Goal: Task Accomplishment & Management: Complete application form

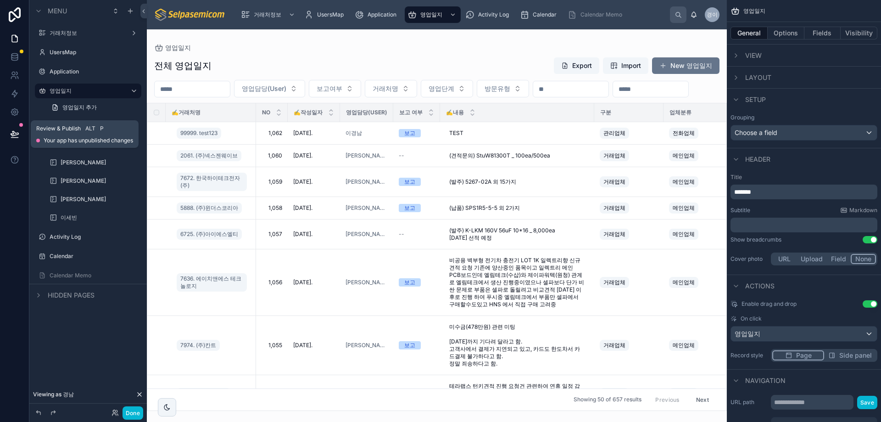
click at [14, 135] on icon at bounding box center [14, 133] width 9 height 9
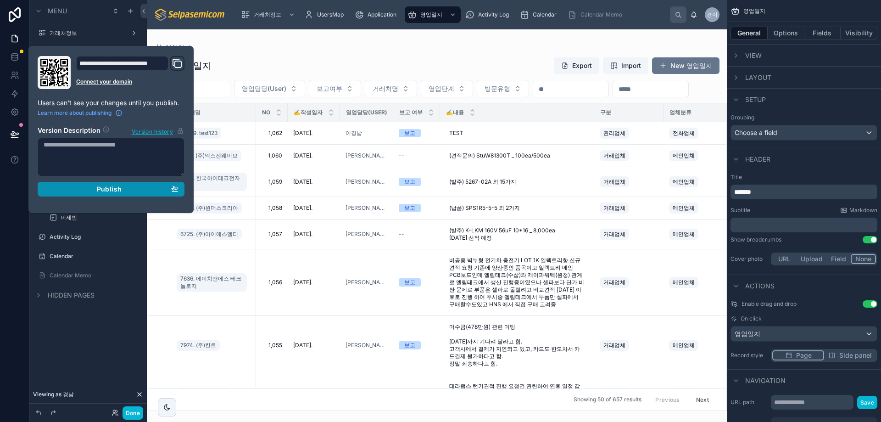
click at [121, 184] on button "Publish" at bounding box center [111, 189] width 147 height 15
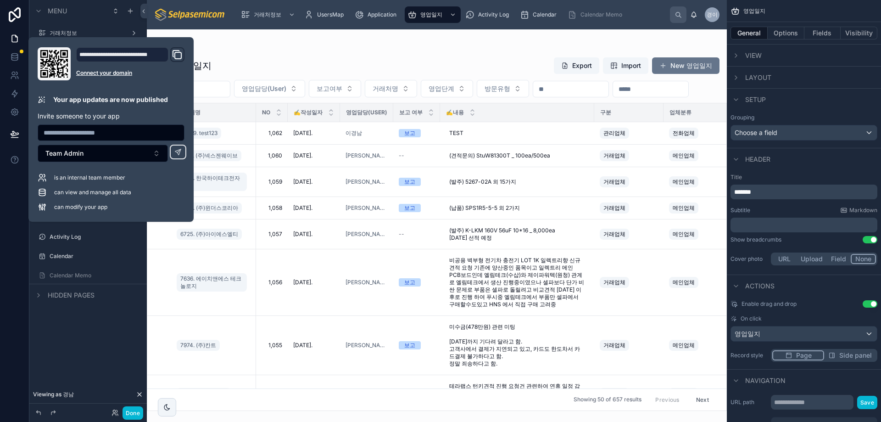
click at [292, 47] on div "영업일지" at bounding box center [436, 47] width 565 height 7
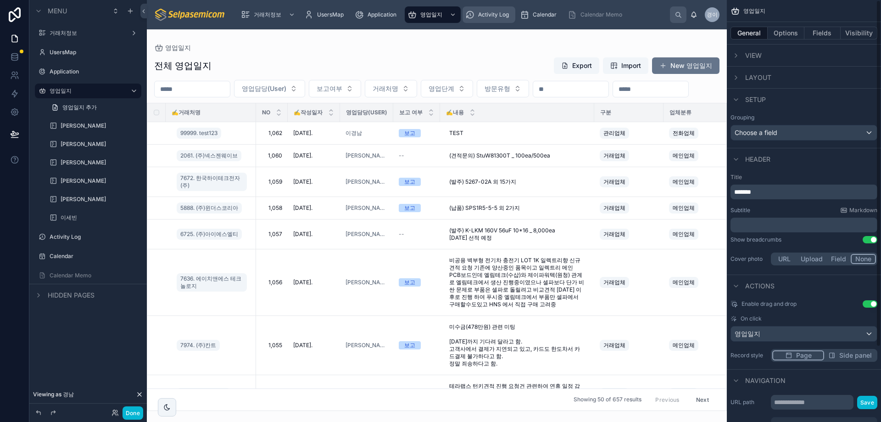
click at [502, 15] on span "Activity Log" at bounding box center [493, 14] width 31 height 7
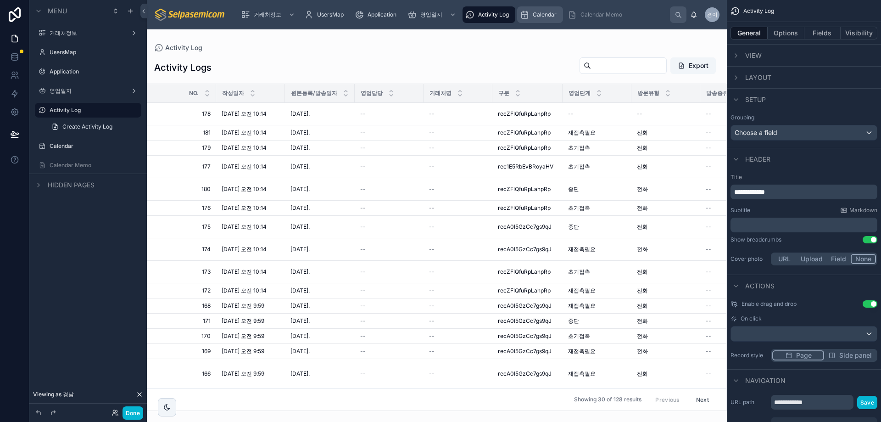
click at [550, 13] on span "Calendar" at bounding box center [545, 14] width 24 height 7
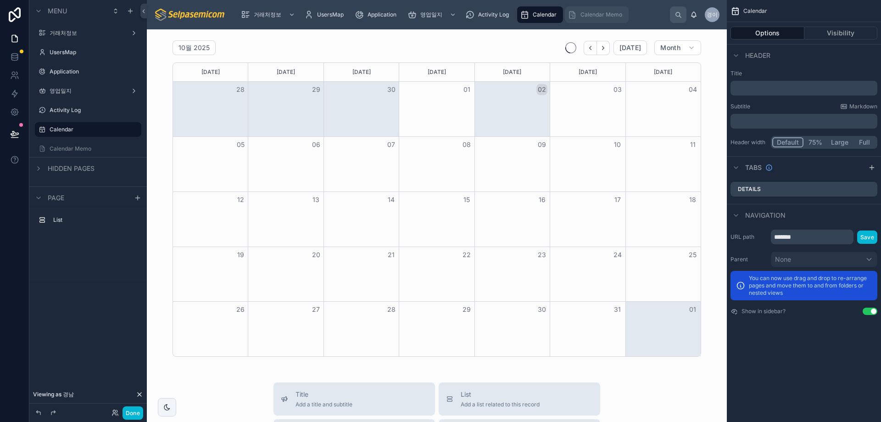
click at [584, 11] on span "Calendar Memo" at bounding box center [601, 14] width 42 height 7
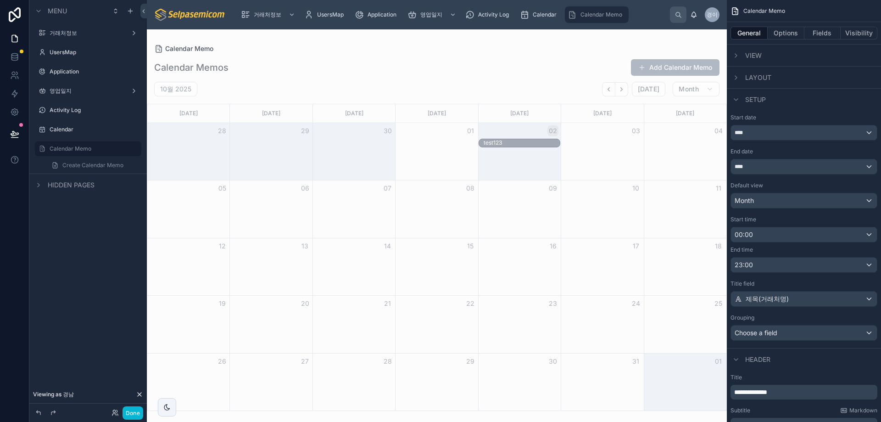
click at [493, 142] on div at bounding box center [437, 225] width 580 height 392
drag, startPoint x: 492, startPoint y: 142, endPoint x: 553, endPoint y: 62, distance: 100.5
click at [553, 62] on div "Calendar Memos Add Calendar Memo" at bounding box center [436, 67] width 565 height 17
click at [421, 14] on span "영업일지" at bounding box center [431, 14] width 22 height 7
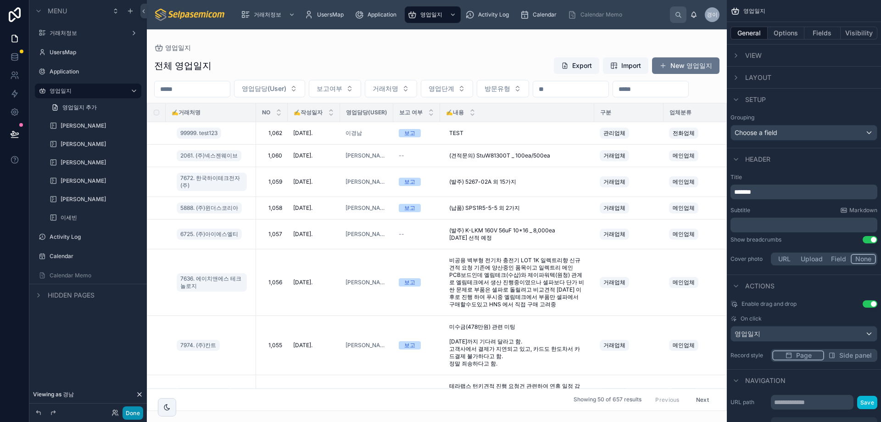
click at [134, 411] on button "Done" at bounding box center [132, 412] width 21 height 13
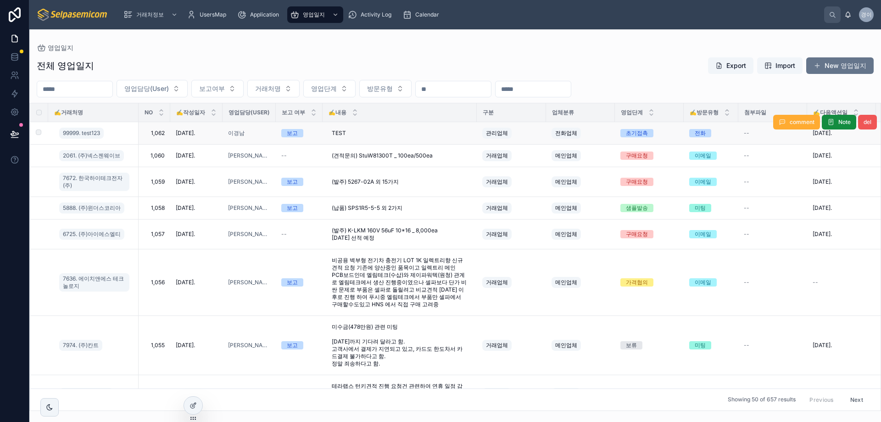
click at [860, 126] on button "del" at bounding box center [867, 122] width 19 height 15
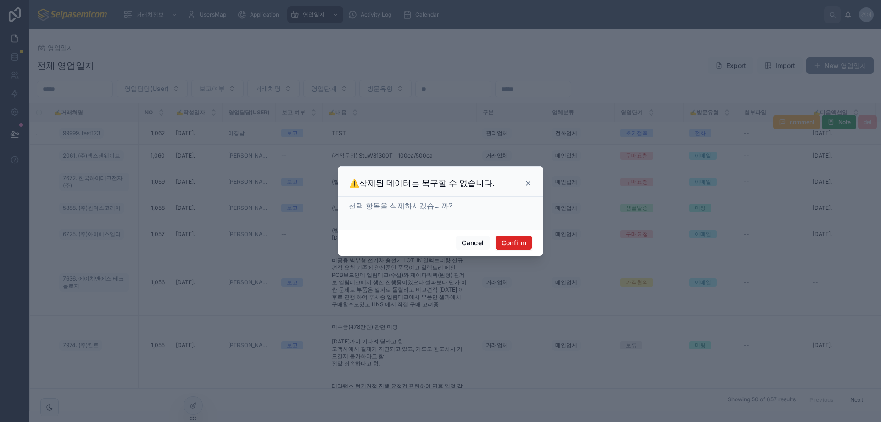
click at [517, 242] on button "Confirm" at bounding box center [513, 242] width 37 height 15
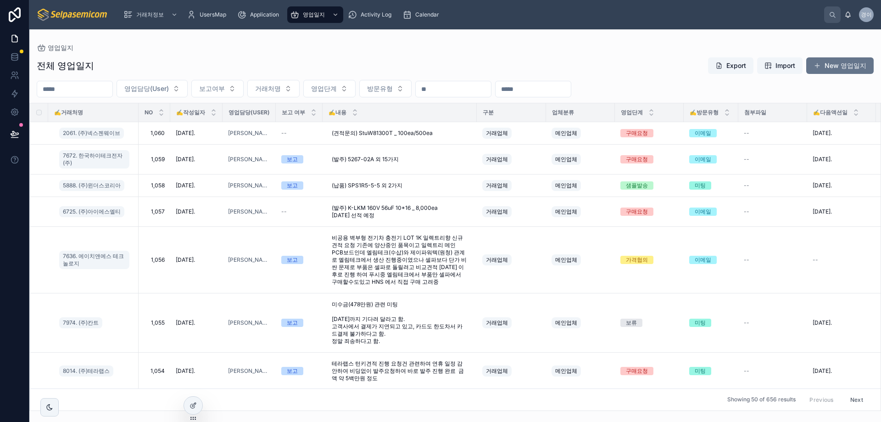
drag, startPoint x: 658, startPoint y: 64, endPoint x: 805, endPoint y: 17, distance: 153.6
click at [658, 64] on div "전체 영업일지 Export Import New 영업일지" at bounding box center [455, 65] width 837 height 17
click at [828, 66] on button "New 영업일지" at bounding box center [839, 65] width 67 height 17
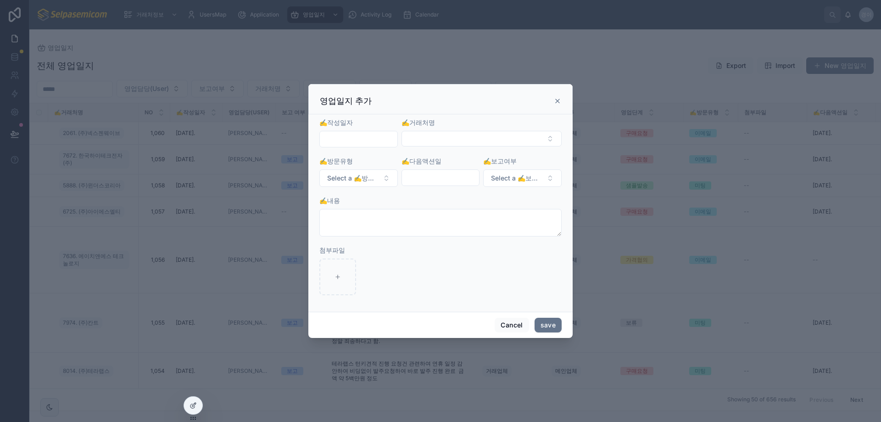
click at [339, 137] on input "text" at bounding box center [359, 139] width 78 height 13
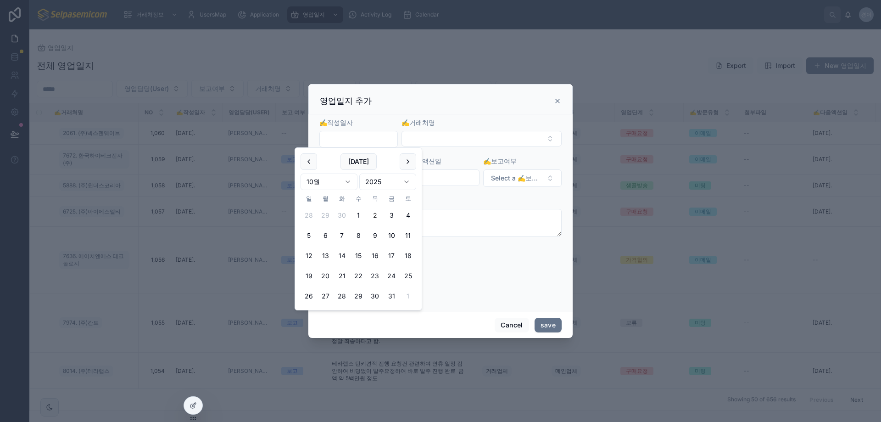
click at [386, 110] on div "영업일지 추가" at bounding box center [440, 99] width 264 height 30
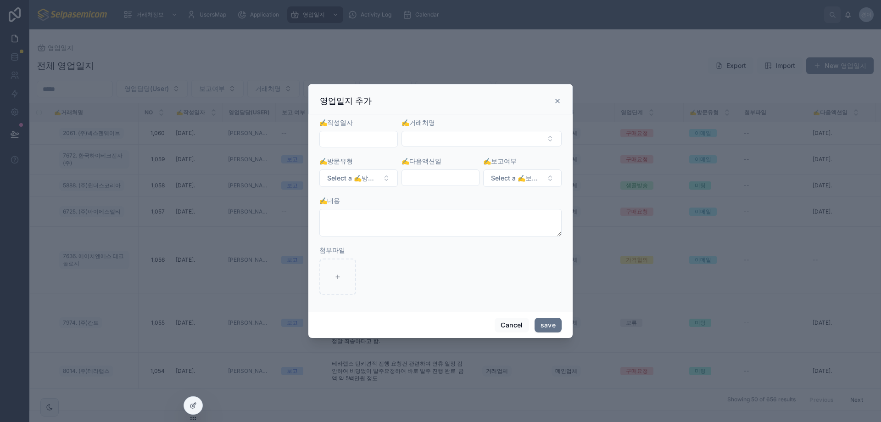
click at [556, 99] on icon at bounding box center [557, 100] width 7 height 7
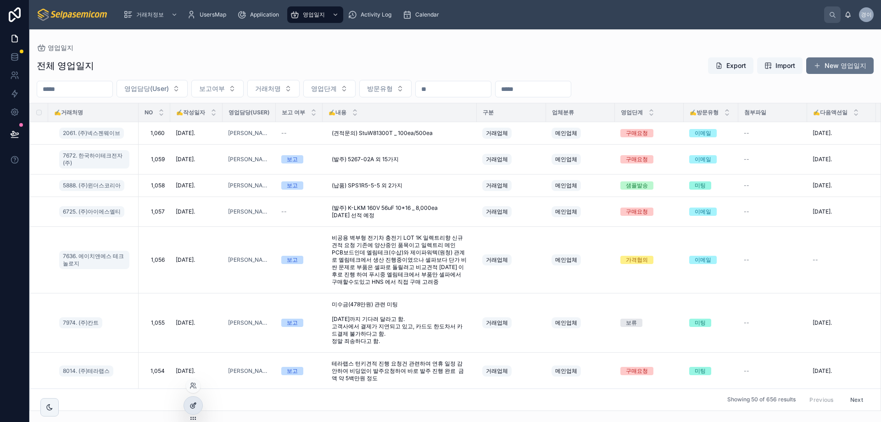
click at [197, 403] on div at bounding box center [193, 404] width 18 height 17
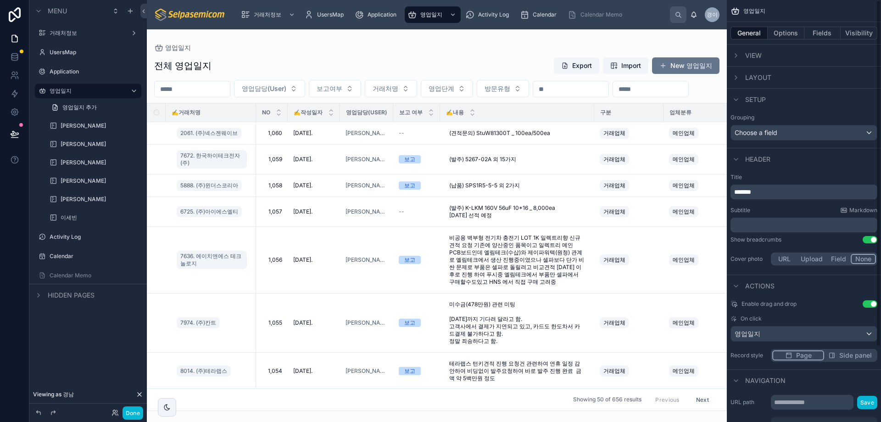
click at [660, 66] on div at bounding box center [437, 225] width 580 height 392
click at [694, 61] on button "New 영업일지" at bounding box center [685, 65] width 67 height 17
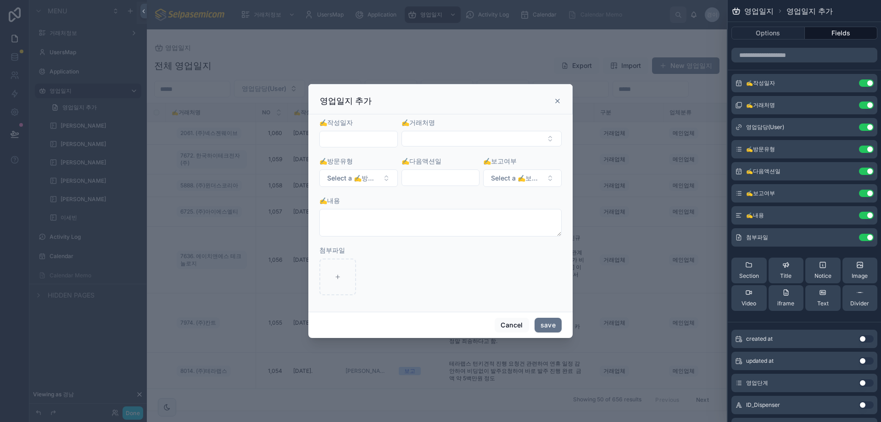
click at [379, 139] on input "text" at bounding box center [359, 139] width 78 height 13
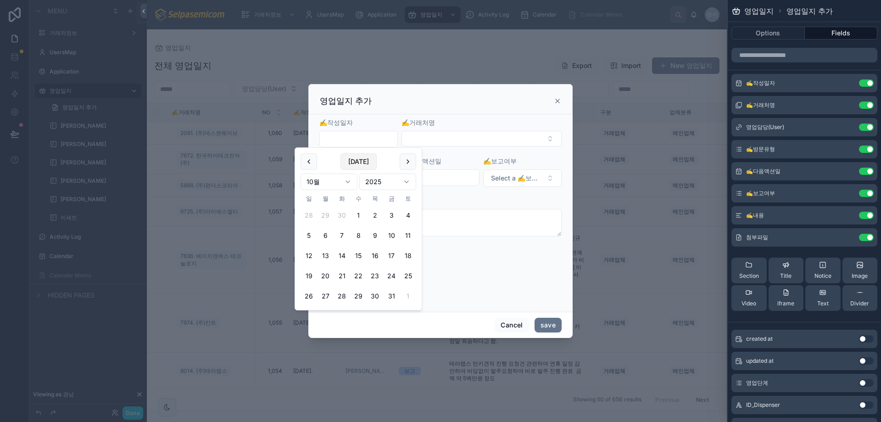
click at [364, 162] on button "[DATE]" at bounding box center [358, 161] width 36 height 17
type input "**********"
click at [421, 140] on button "Select Button" at bounding box center [481, 139] width 160 height 16
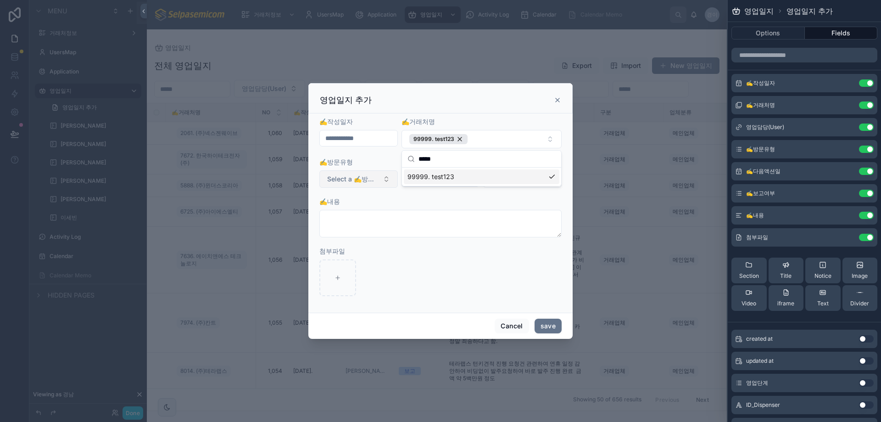
type input "*****"
click at [361, 181] on span "Select a ✍️방문유형" at bounding box center [353, 178] width 52 height 9
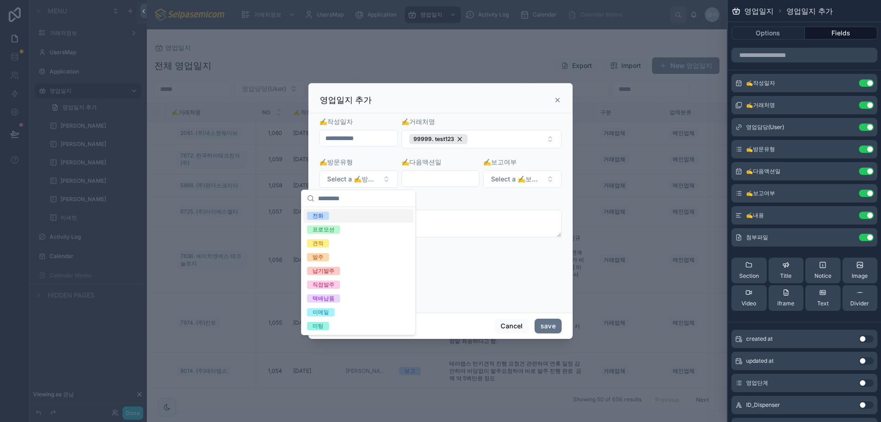
click at [328, 221] on div "전화" at bounding box center [358, 216] width 110 height 14
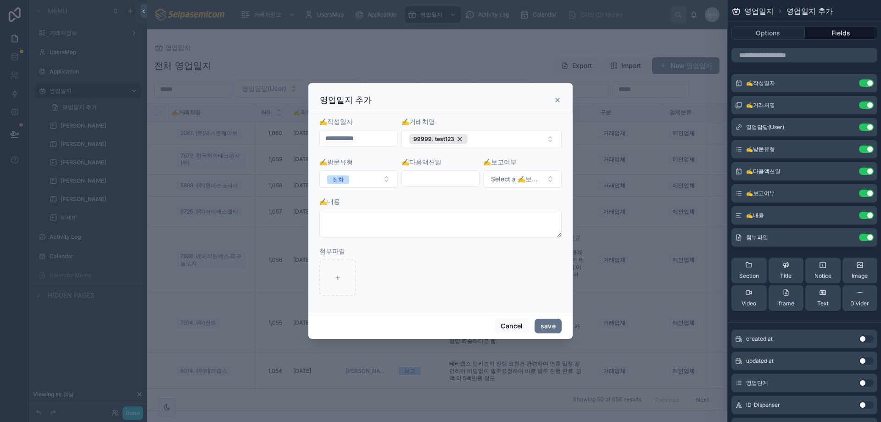
click at [427, 180] on input "text" at bounding box center [441, 178] width 78 height 13
click at [437, 257] on button "1" at bounding box center [440, 254] width 17 height 17
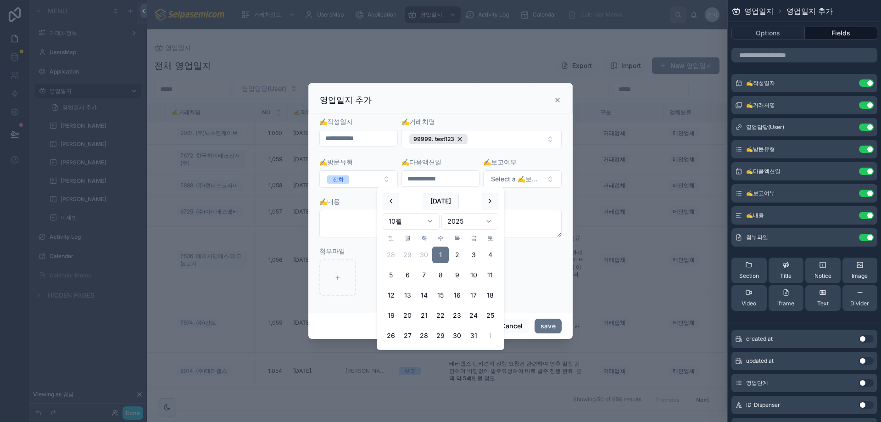
drag, startPoint x: 493, startPoint y: 252, endPoint x: 508, endPoint y: 217, distance: 38.4
click at [493, 253] on button "4" at bounding box center [490, 254] width 17 height 17
type input "**********"
click at [526, 178] on span "Select a ✍️보고여부" at bounding box center [517, 178] width 52 height 9
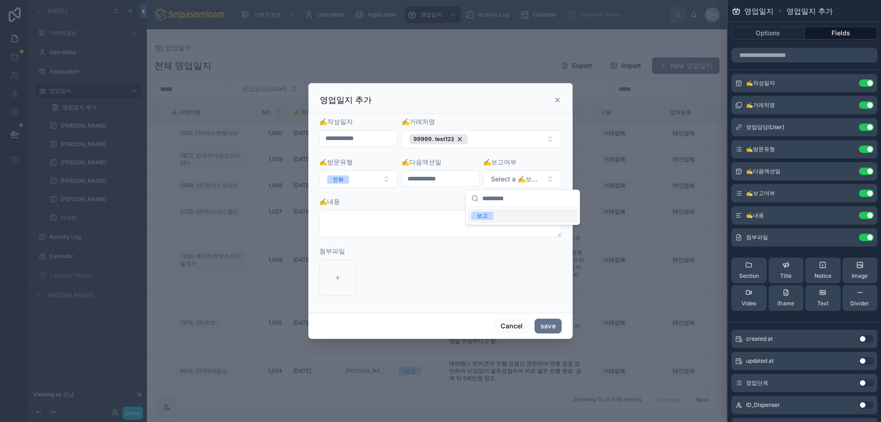
drag, startPoint x: 478, startPoint y: 218, endPoint x: 400, endPoint y: 235, distance: 80.4
click at [478, 218] on div "보고" at bounding box center [482, 215] width 11 height 8
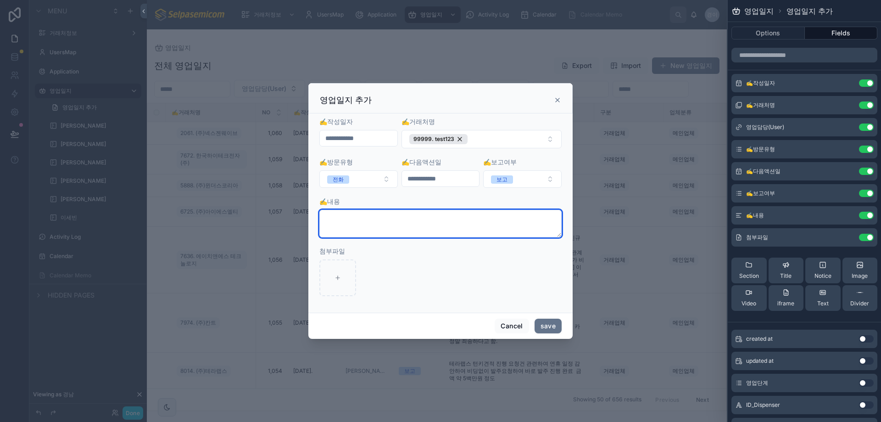
click at [400, 235] on textarea at bounding box center [440, 224] width 242 height 28
type textarea "*"
type textarea "****"
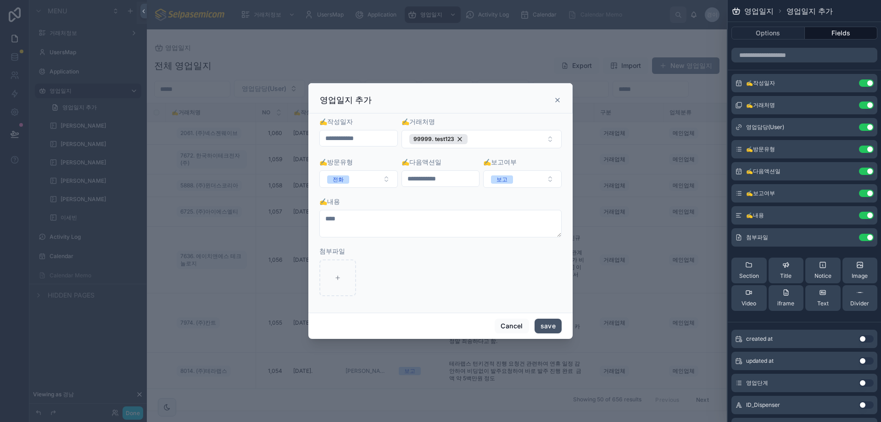
click at [554, 328] on button "save" at bounding box center [547, 325] width 27 height 15
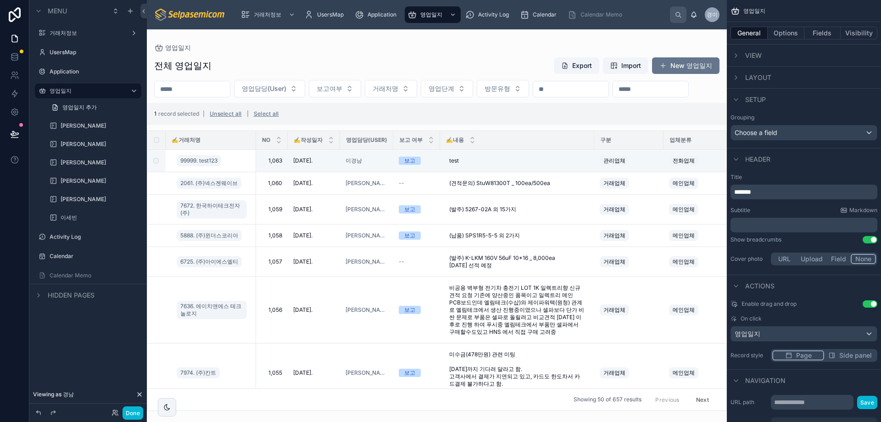
drag, startPoint x: 156, startPoint y: 151, endPoint x: 284, endPoint y: 136, distance: 128.4
click at [340, 97] on div "영업담당(User) 보고여부 거래처명 영업단계 방문유형" at bounding box center [437, 88] width 580 height 17
drag, startPoint x: 158, startPoint y: 183, endPoint x: 494, endPoint y: 124, distance: 341.9
click at [494, 124] on div "1 record selected | Unselect all | Select all" at bounding box center [437, 114] width 580 height 22
click at [130, 411] on button "Done" at bounding box center [132, 412] width 21 height 13
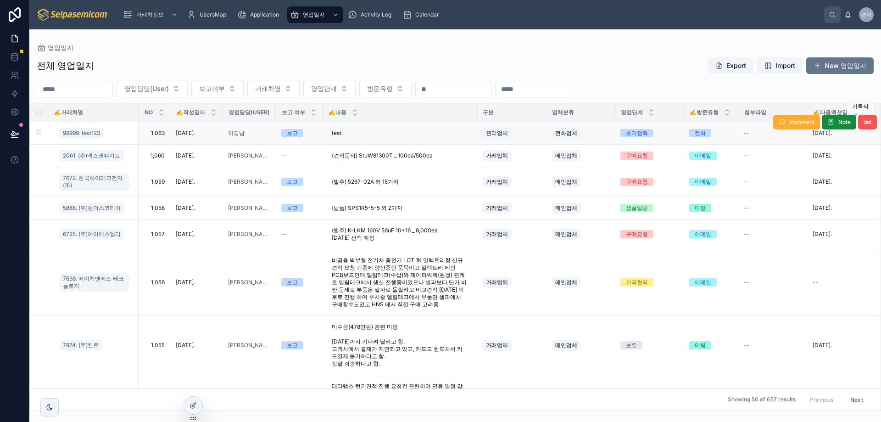
click at [866, 121] on button "del" at bounding box center [867, 122] width 19 height 15
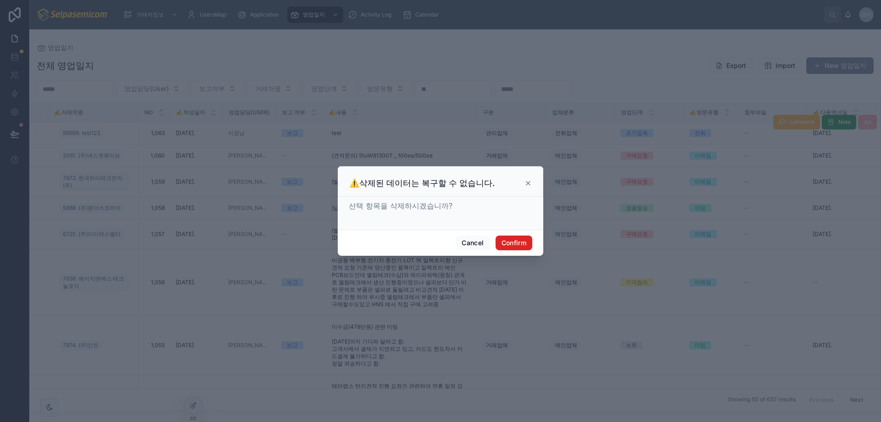
click at [510, 243] on button "Confirm" at bounding box center [513, 242] width 37 height 15
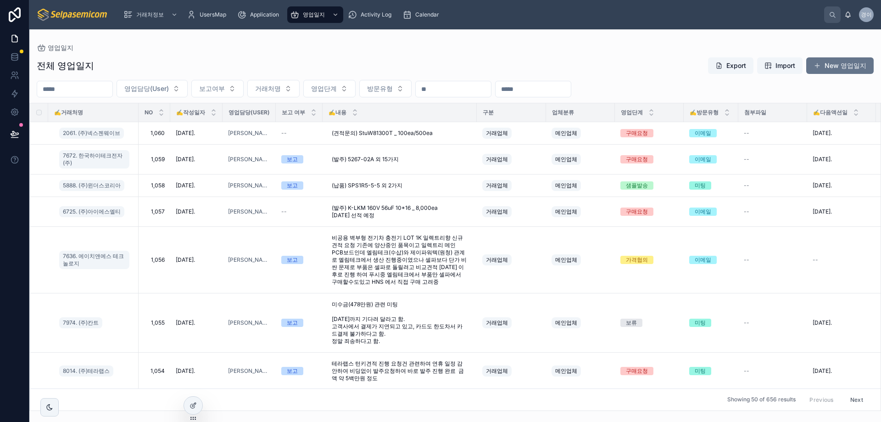
click at [839, 74] on div "전체 영업일지 Export Import New 영업일지 영업담당(User) 보고여부 거래처명 영업단계 방문유형 ✍️거래처명 NO ✍️작성일자 …" at bounding box center [454, 230] width 851 height 359
click at [840, 61] on button "New 영업일지" at bounding box center [839, 65] width 67 height 17
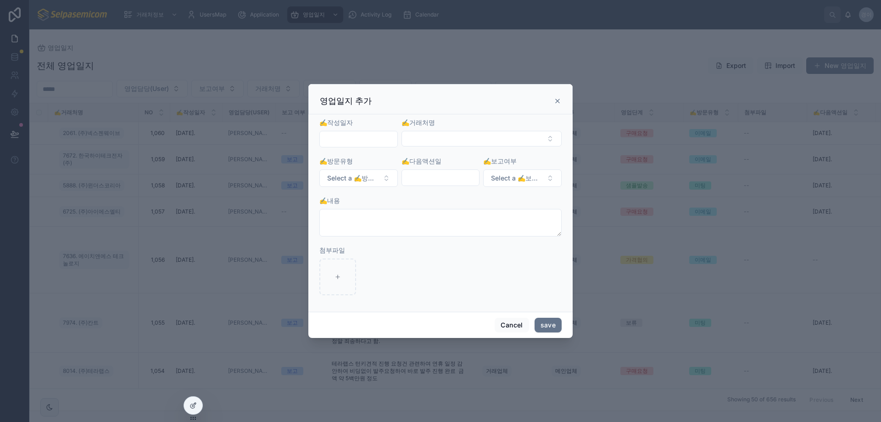
click at [351, 142] on input "text" at bounding box center [359, 139] width 78 height 13
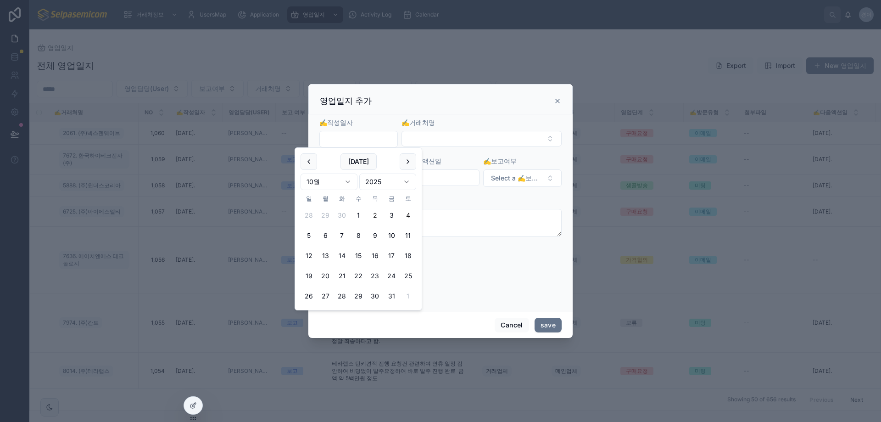
click at [407, 217] on button "4" at bounding box center [408, 215] width 17 height 17
type input "**********"
click at [443, 133] on button "Select Button" at bounding box center [481, 139] width 160 height 16
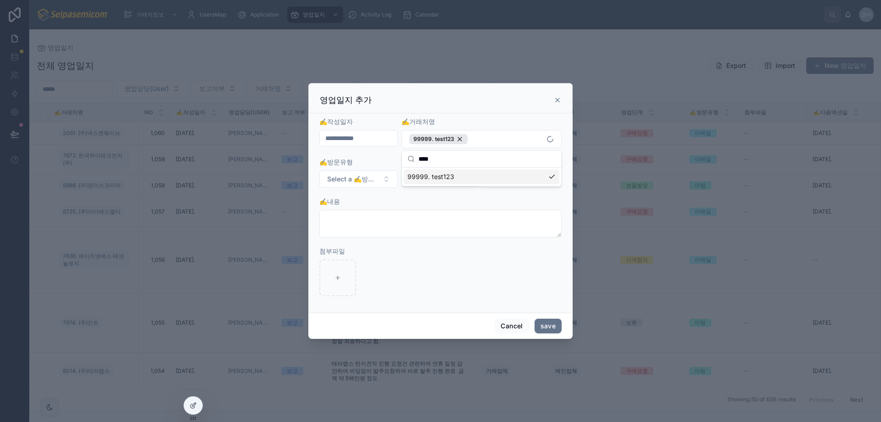
type input "****"
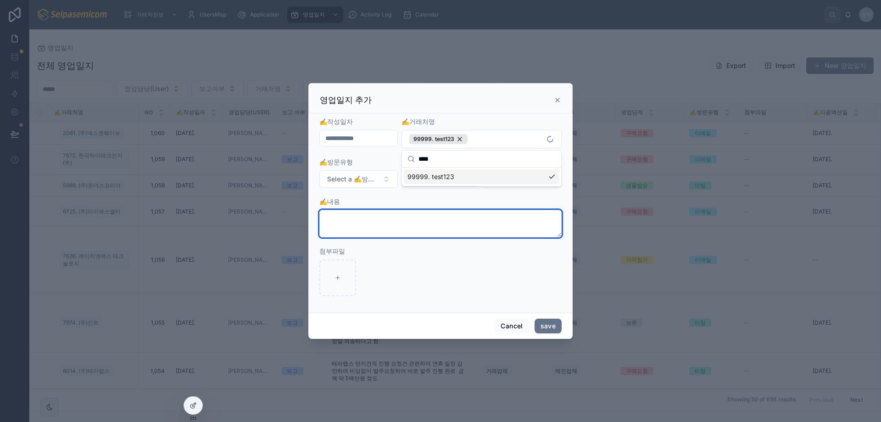
click at [390, 214] on textarea at bounding box center [440, 224] width 242 height 28
type textarea "****"
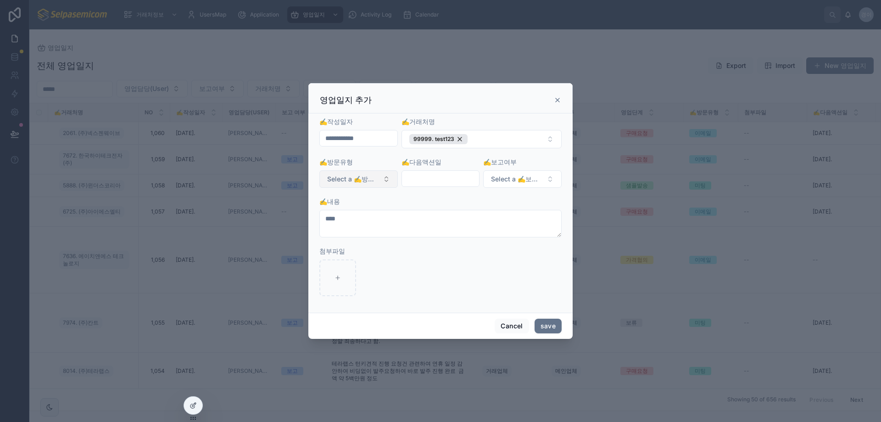
click at [361, 187] on button "Select a ✍️방문유형" at bounding box center [358, 178] width 78 height 17
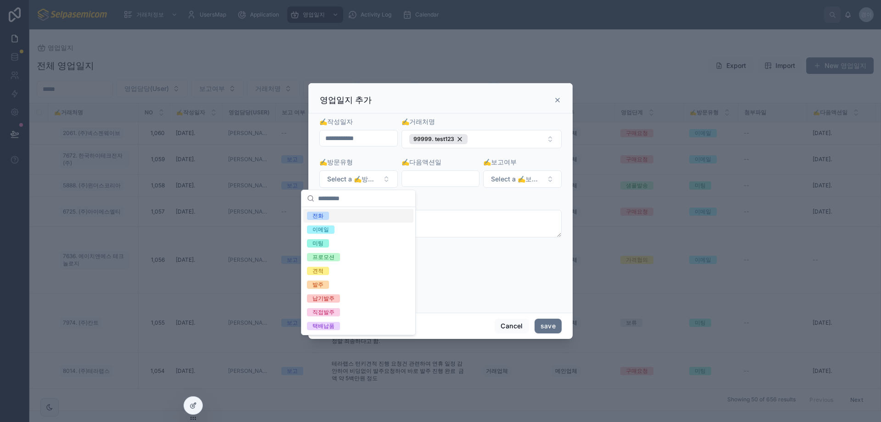
click at [338, 214] on div "전화" at bounding box center [358, 216] width 110 height 14
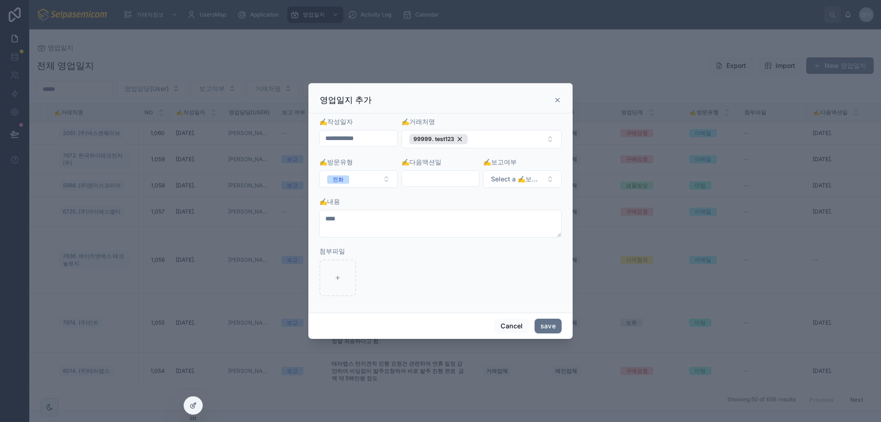
click at [415, 182] on input "text" at bounding box center [441, 178] width 78 height 13
click at [490, 255] on button "4" at bounding box center [490, 254] width 17 height 17
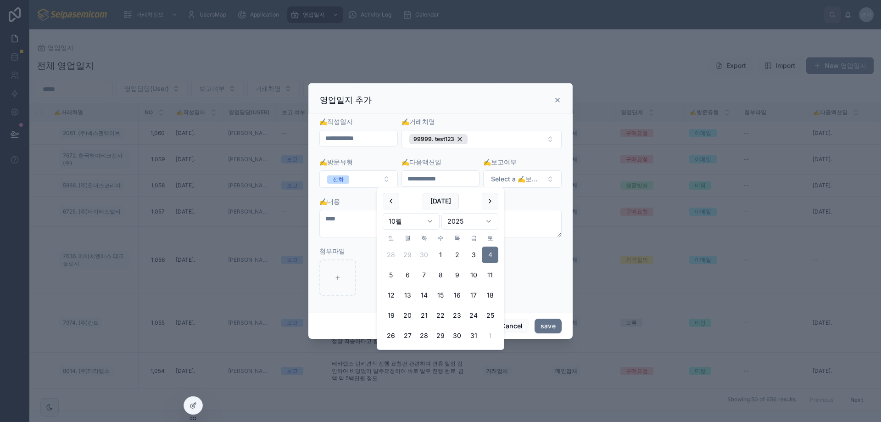
drag, startPoint x: 415, startPoint y: 270, endPoint x: 408, endPoint y: 273, distance: 7.4
click at [408, 273] on button "6" at bounding box center [407, 275] width 17 height 17
type input "**********"
click at [405, 275] on button "6" at bounding box center [407, 275] width 17 height 17
click at [524, 178] on span "Select a ✍️보고여부" at bounding box center [517, 178] width 52 height 9
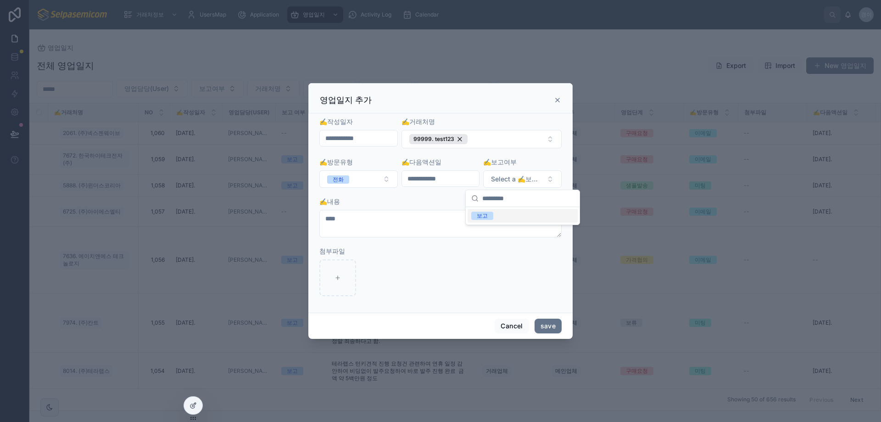
click at [505, 213] on div "보고" at bounding box center [522, 216] width 110 height 14
click at [546, 322] on button "save" at bounding box center [547, 325] width 27 height 15
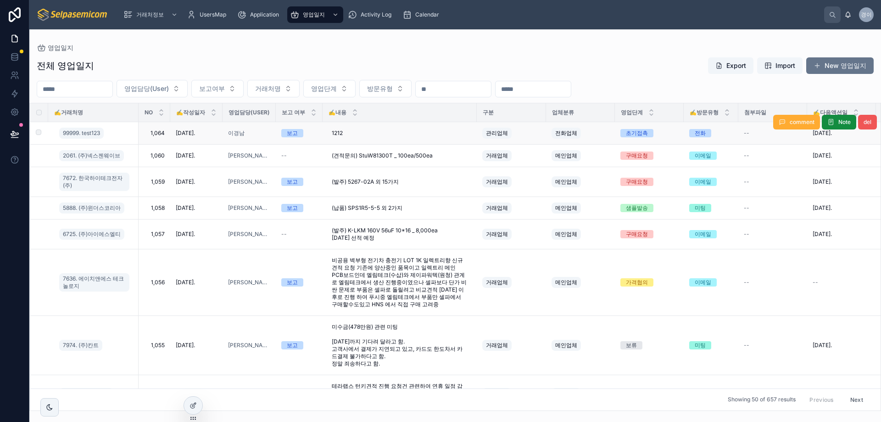
click at [863, 122] on span "del" at bounding box center [867, 121] width 8 height 7
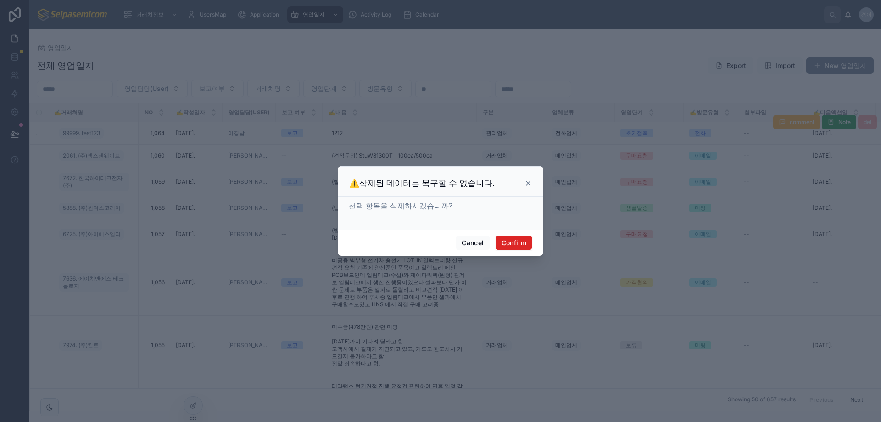
click at [517, 236] on button "Confirm" at bounding box center [513, 242] width 37 height 15
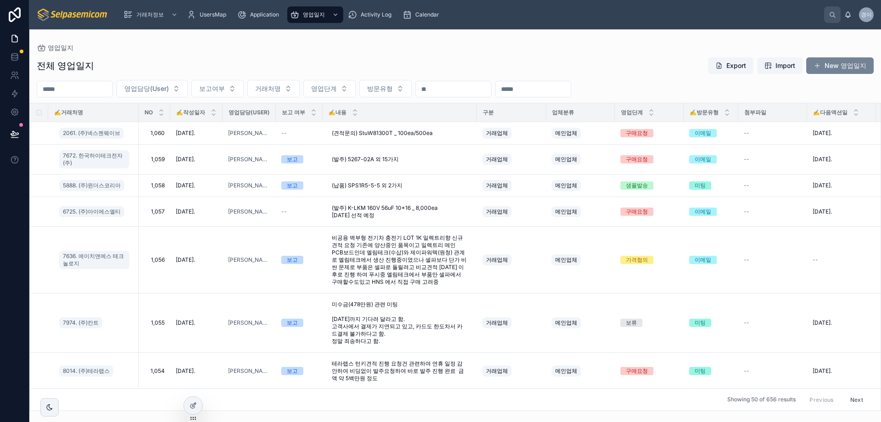
click at [846, 67] on button "New 영업일지" at bounding box center [839, 65] width 67 height 17
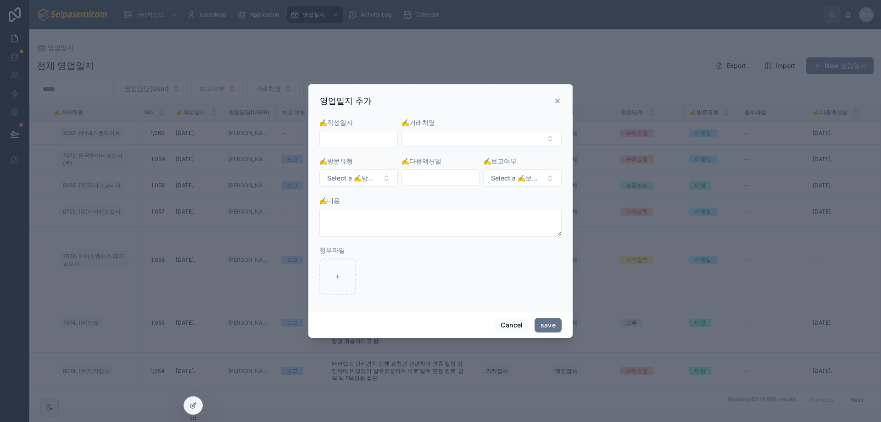
click at [370, 141] on input "text" at bounding box center [359, 139] width 78 height 13
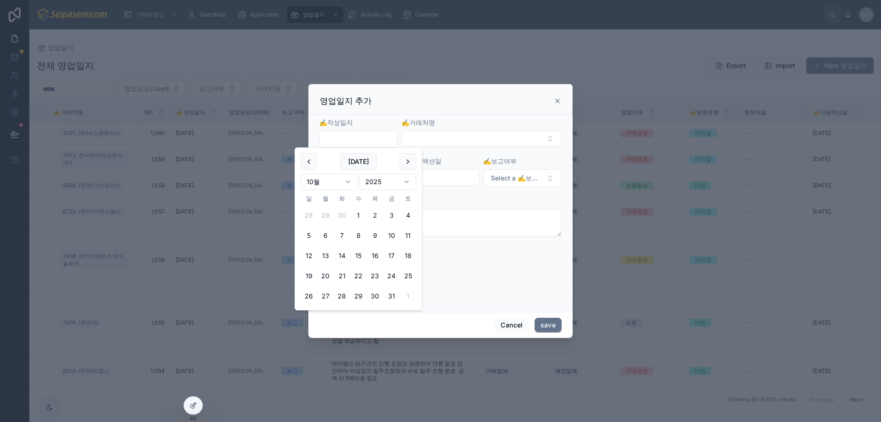
click at [392, 213] on button "3" at bounding box center [391, 215] width 17 height 17
type input "**********"
click at [470, 141] on button "Select Button" at bounding box center [481, 139] width 160 height 16
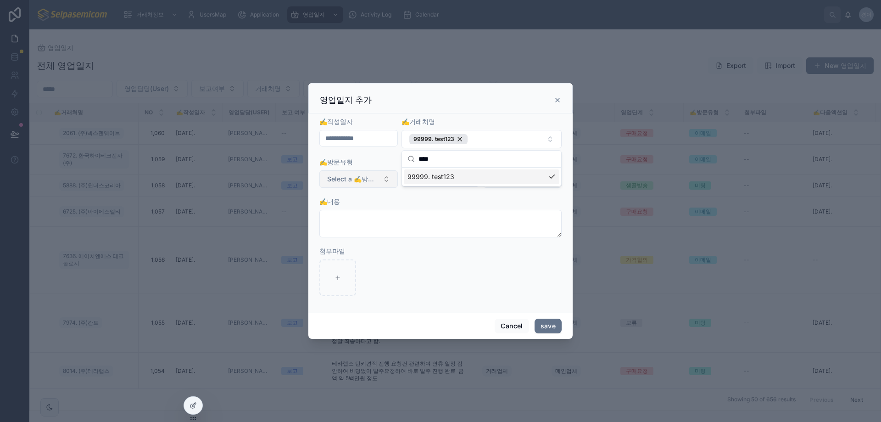
type input "****"
click at [378, 177] on span "Select a ✍️방문유형" at bounding box center [353, 178] width 52 height 9
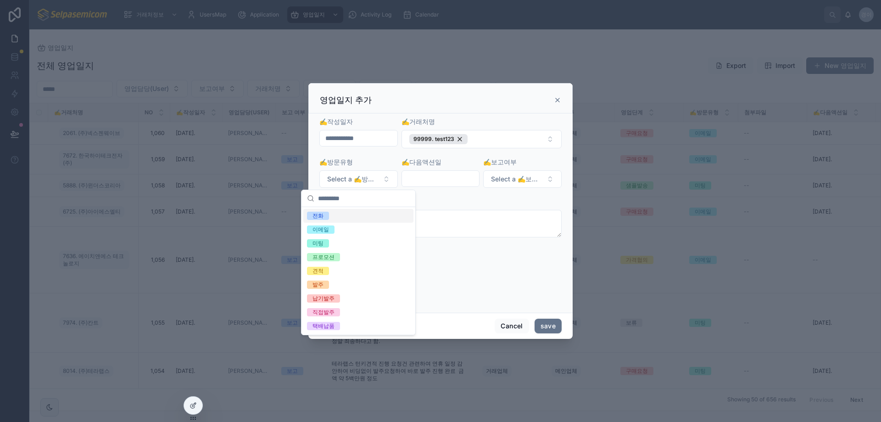
click at [334, 216] on div "전화" at bounding box center [358, 216] width 110 height 14
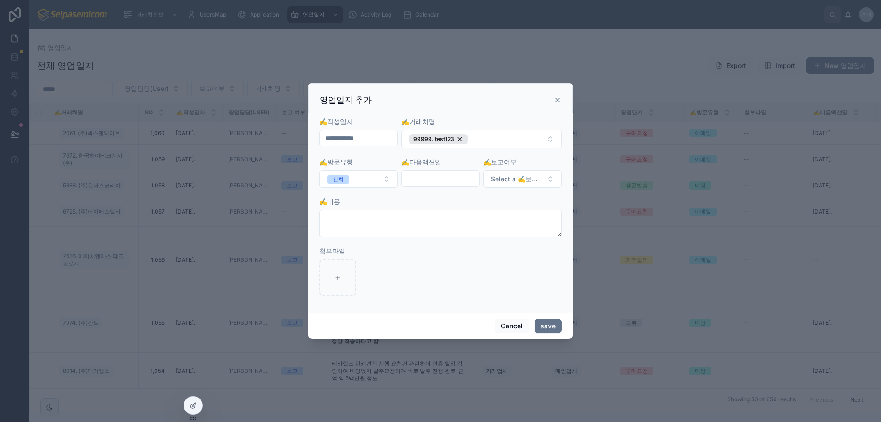
click at [457, 179] on input "text" at bounding box center [441, 178] width 78 height 13
drag, startPoint x: 408, startPoint y: 277, endPoint x: 530, endPoint y: 182, distance: 154.5
click at [409, 277] on button "6" at bounding box center [407, 275] width 17 height 17
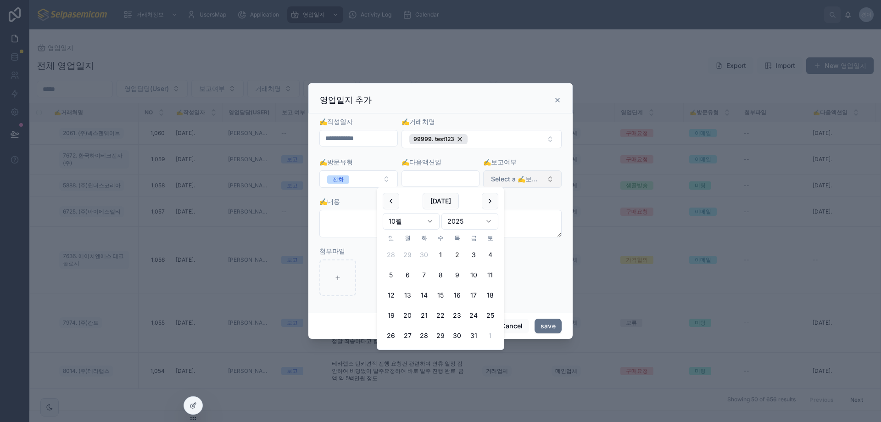
type input "**********"
click at [531, 180] on span "Select a ✍️보고여부" at bounding box center [517, 178] width 52 height 9
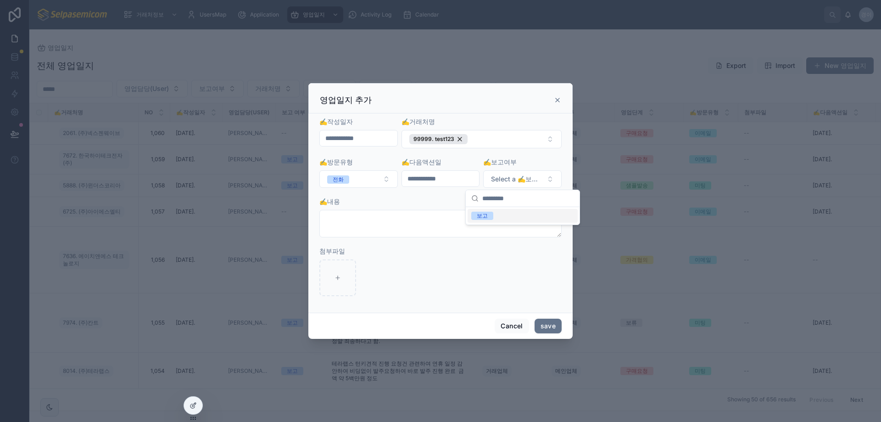
click at [494, 220] on div "보고" at bounding box center [522, 216] width 110 height 14
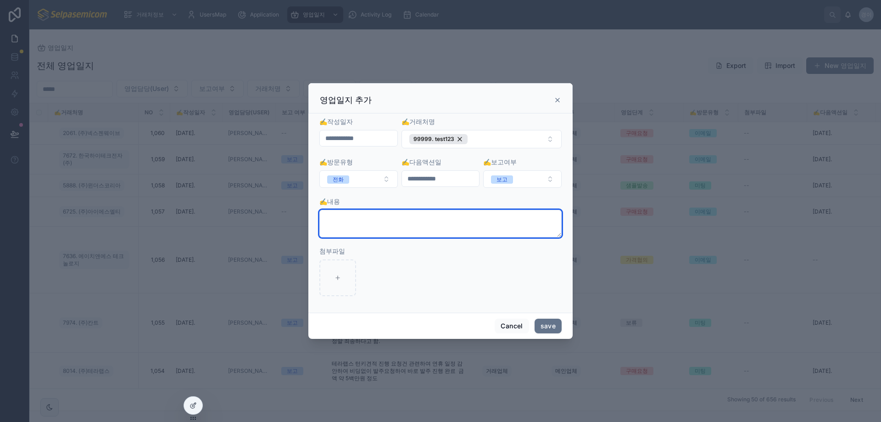
click at [471, 227] on textarea at bounding box center [440, 224] width 242 height 28
type textarea "**********"
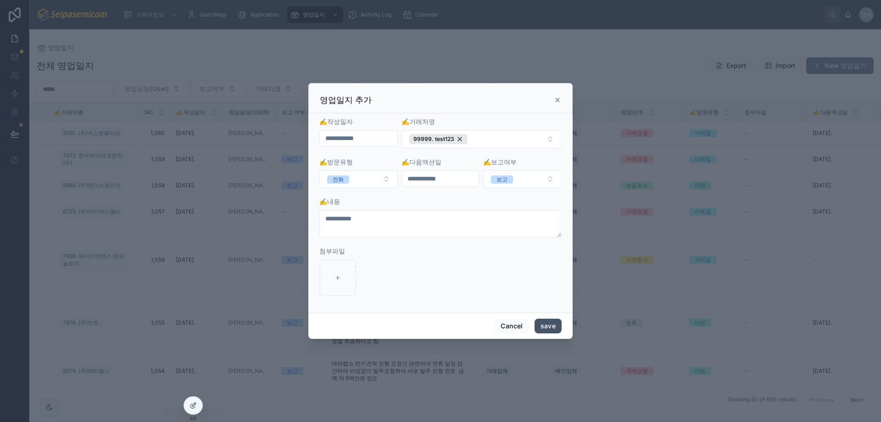
click at [549, 328] on button "save" at bounding box center [547, 325] width 27 height 15
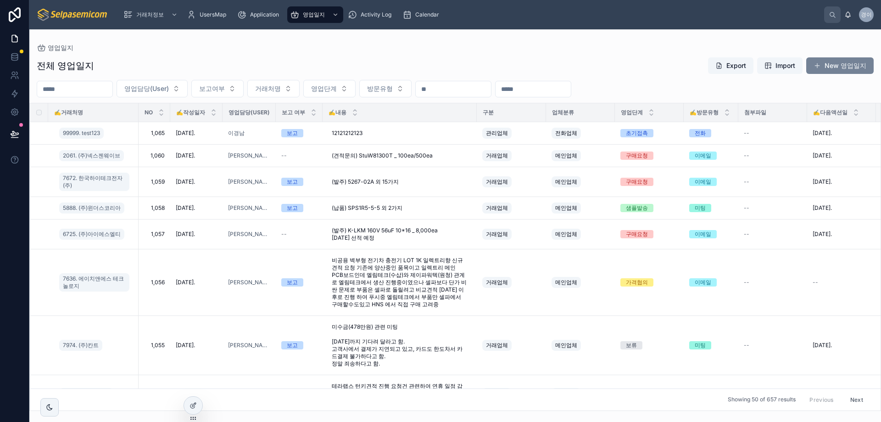
click at [830, 66] on button "New 영업일지" at bounding box center [839, 65] width 67 height 17
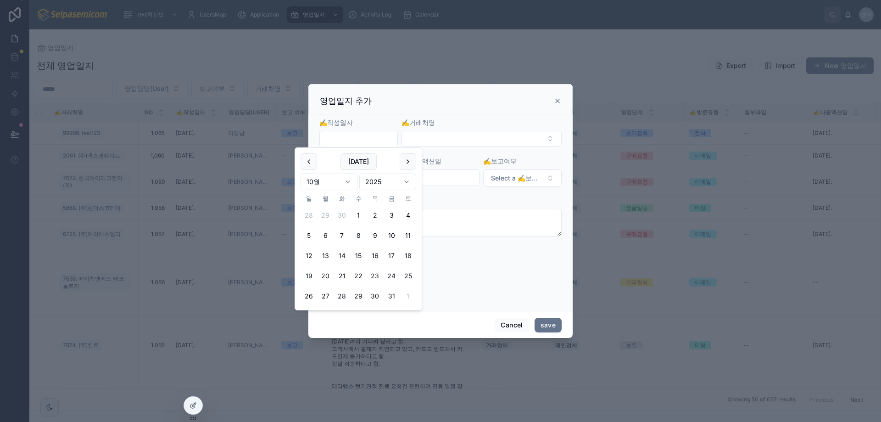
click at [365, 139] on input "text" at bounding box center [359, 139] width 78 height 13
click at [393, 218] on button "3" at bounding box center [391, 215] width 17 height 17
type input "**********"
click at [466, 137] on button "Select Button" at bounding box center [481, 139] width 160 height 16
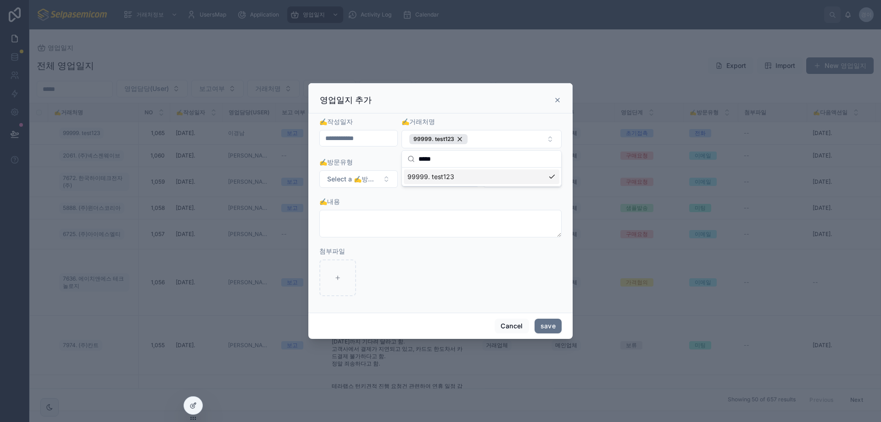
type input "*****"
click at [449, 177] on span "99999. test123" at bounding box center [430, 176] width 47 height 9
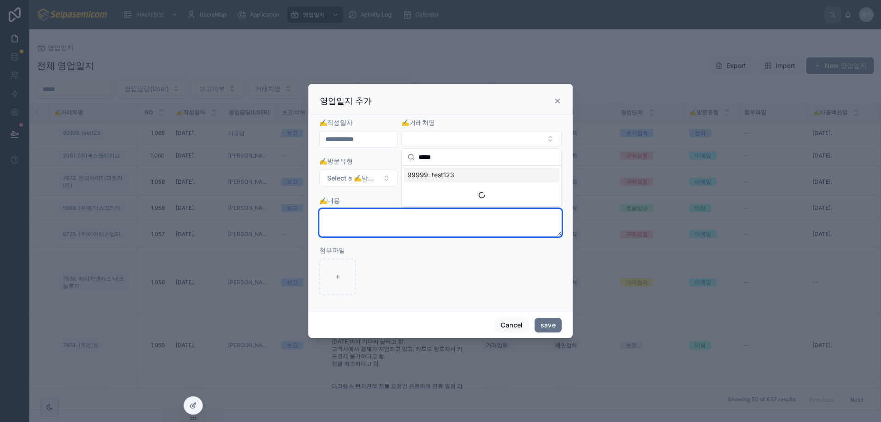
click at [359, 232] on textarea at bounding box center [440, 223] width 242 height 28
type textarea "*******"
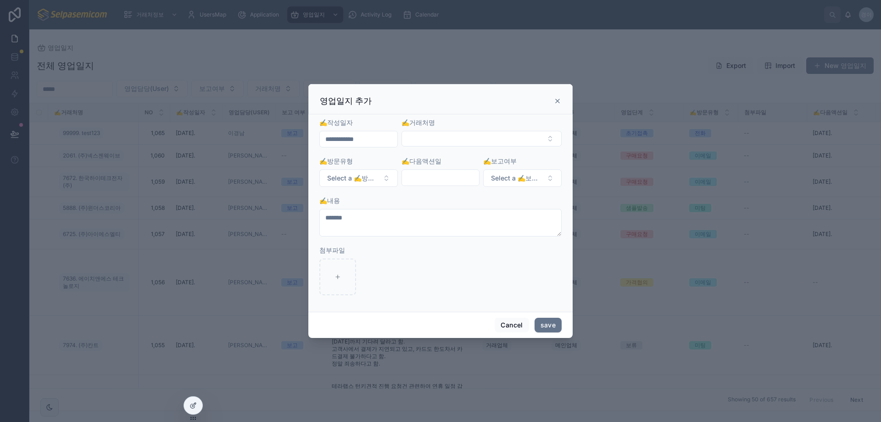
click at [480, 306] on div "**********" at bounding box center [440, 212] width 264 height 197
click at [555, 329] on button "save" at bounding box center [547, 324] width 27 height 15
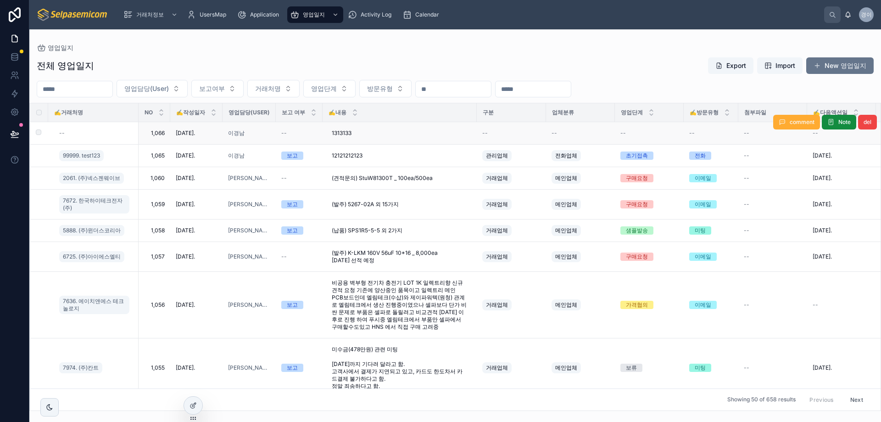
click at [267, 133] on div "이경남" at bounding box center [249, 132] width 42 height 7
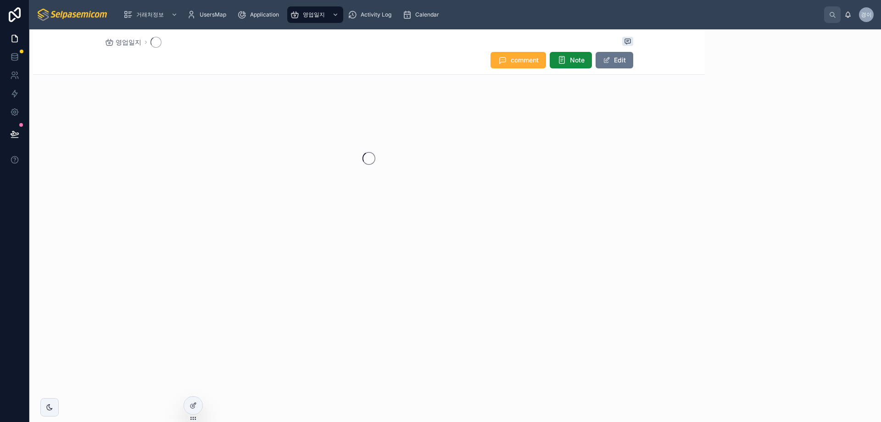
click at [267, 133] on div at bounding box center [369, 158] width 672 height 145
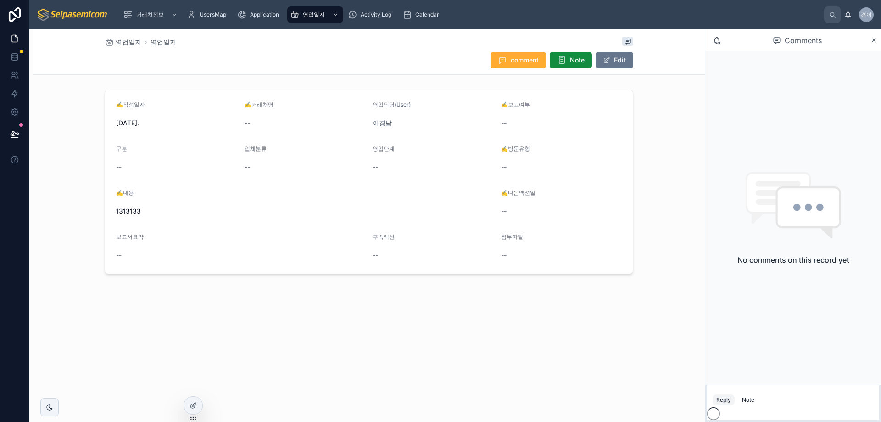
click at [380, 62] on div "comment Note Edit" at bounding box center [369, 59] width 528 height 17
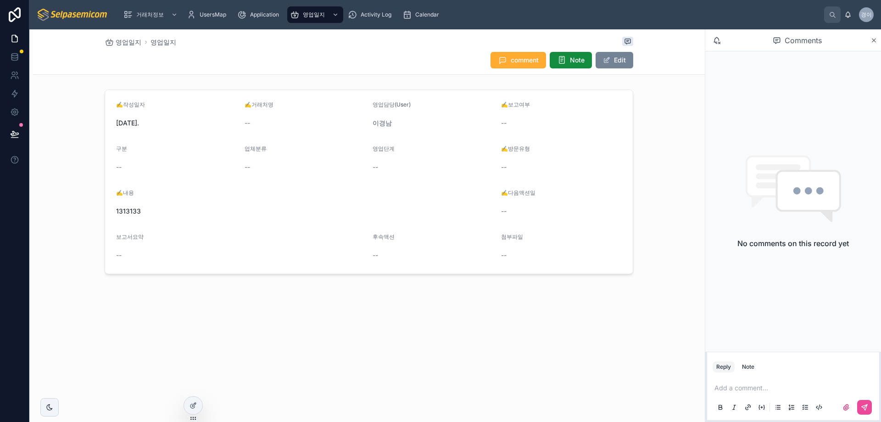
click at [617, 60] on button "Edit" at bounding box center [614, 60] width 38 height 17
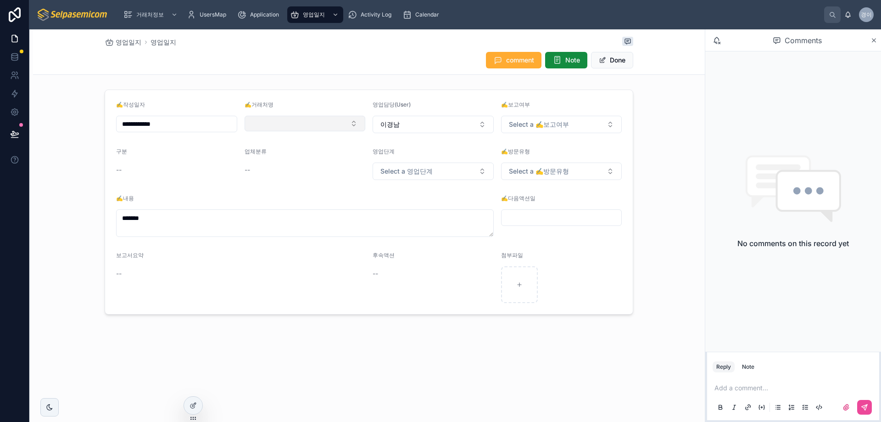
click at [272, 122] on button "Select Button" at bounding box center [304, 124] width 121 height 16
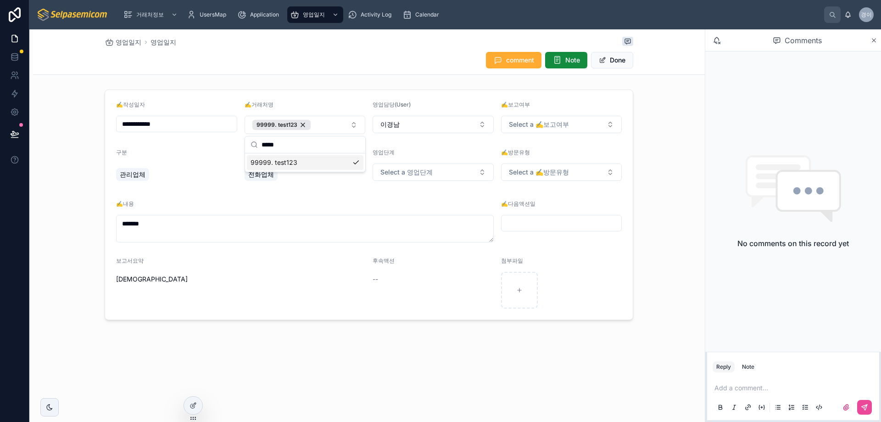
type input "*****"
click at [661, 111] on div "**********" at bounding box center [369, 205] width 672 height 238
click at [873, 43] on icon at bounding box center [873, 40] width 7 height 7
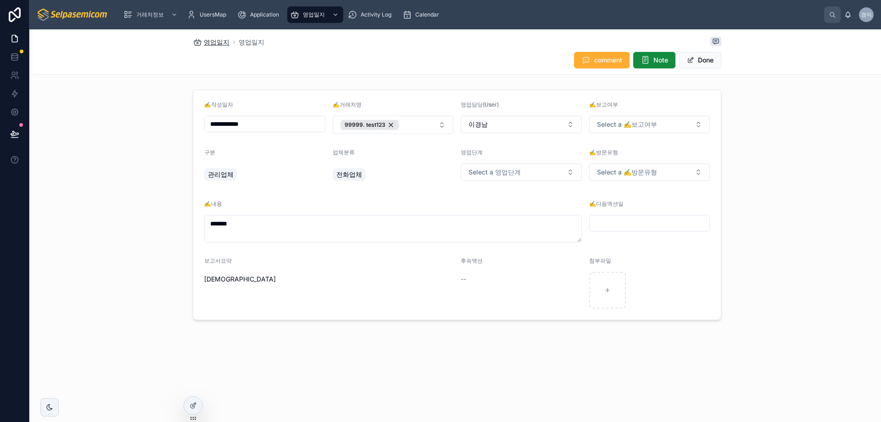
click at [216, 40] on span "영업일지" at bounding box center [217, 42] width 26 height 9
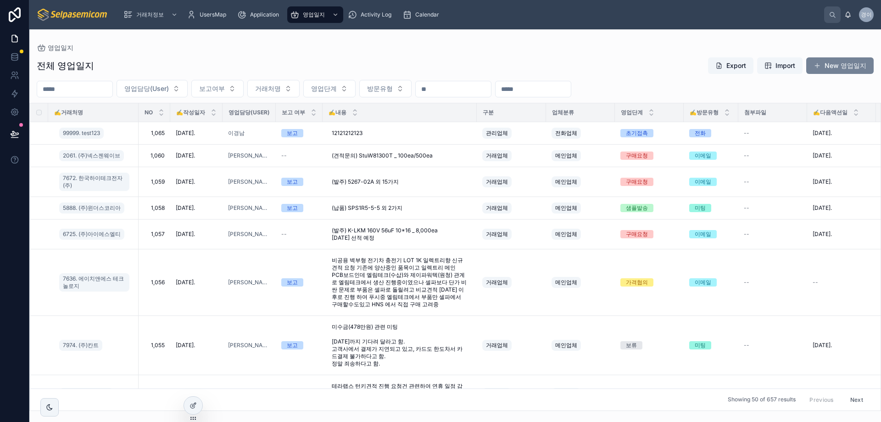
click at [827, 70] on button "New 영업일지" at bounding box center [839, 65] width 67 height 17
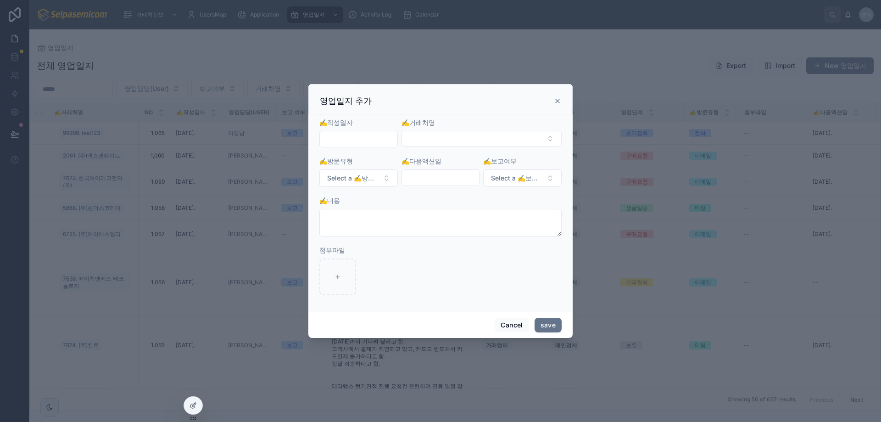
click at [367, 152] on form "✍️작성일자 ✍️거래처명 ✍️방문유형 Select a ✍️방문유형 ✍️다음액션일 ✍️보고여부 Select a ✍️보고여부 ✍️내용 첨부파일" at bounding box center [440, 211] width 242 height 186
click at [371, 144] on input "text" at bounding box center [359, 139] width 78 height 13
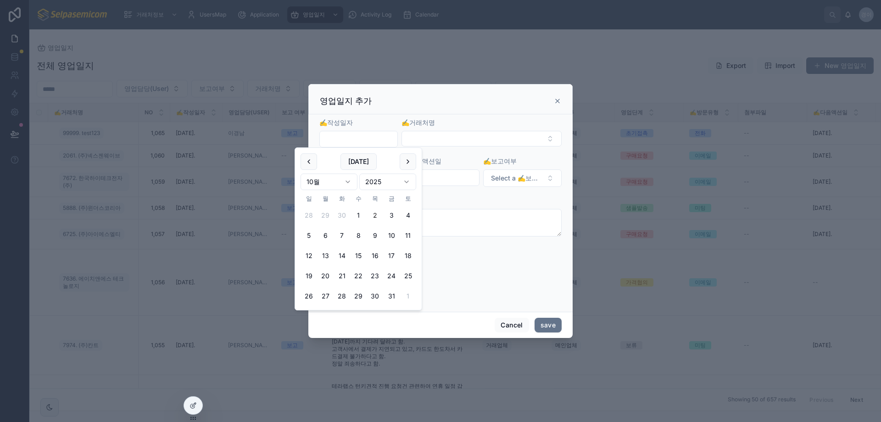
click at [378, 214] on button "2" at bounding box center [375, 215] width 17 height 17
type input "**********"
click at [430, 136] on button "Select Button" at bounding box center [481, 139] width 160 height 16
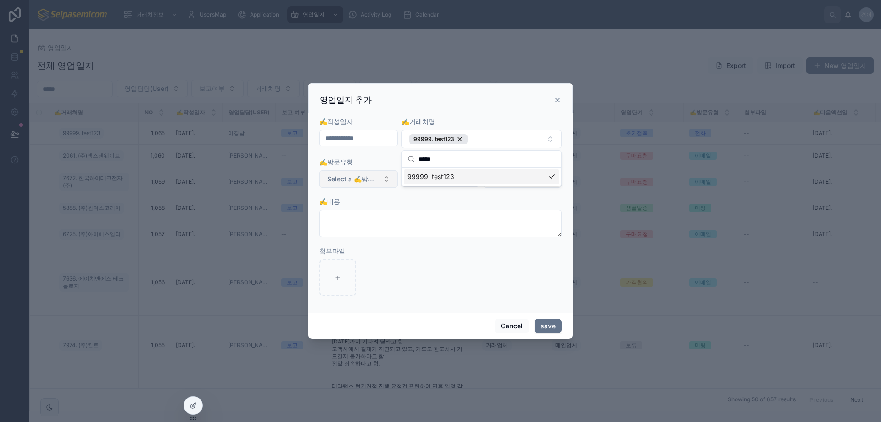
type input "*****"
click at [364, 184] on button "Select a ✍️방문유형" at bounding box center [358, 178] width 78 height 17
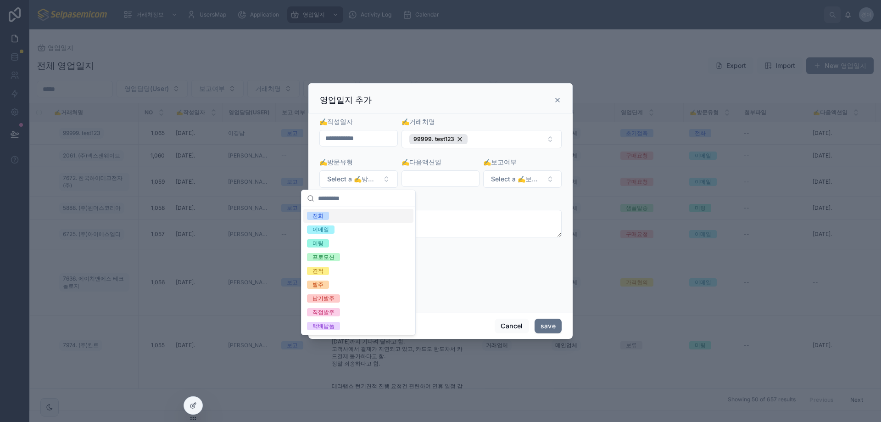
click at [343, 217] on div "전화" at bounding box center [358, 216] width 110 height 14
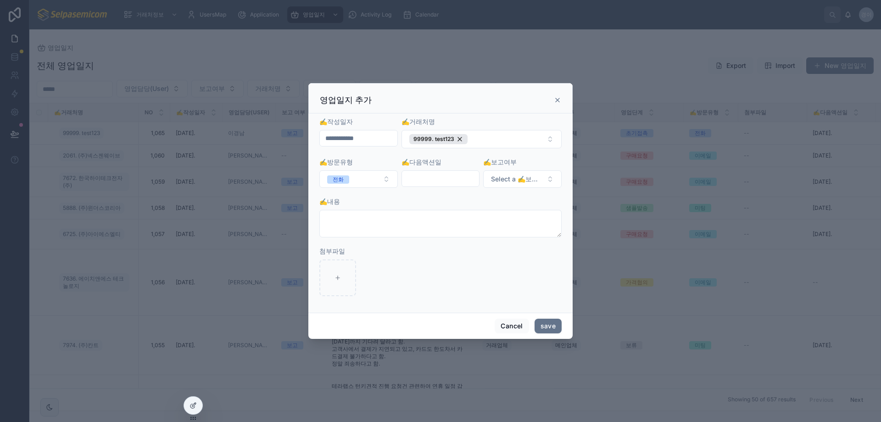
drag, startPoint x: 397, startPoint y: 186, endPoint x: 422, endPoint y: 179, distance: 26.3
click at [404, 185] on form "**********" at bounding box center [440, 211] width 242 height 188
click at [422, 179] on input "text" at bounding box center [441, 178] width 78 height 13
click at [406, 279] on button "6" at bounding box center [407, 275] width 17 height 17
type input "**********"
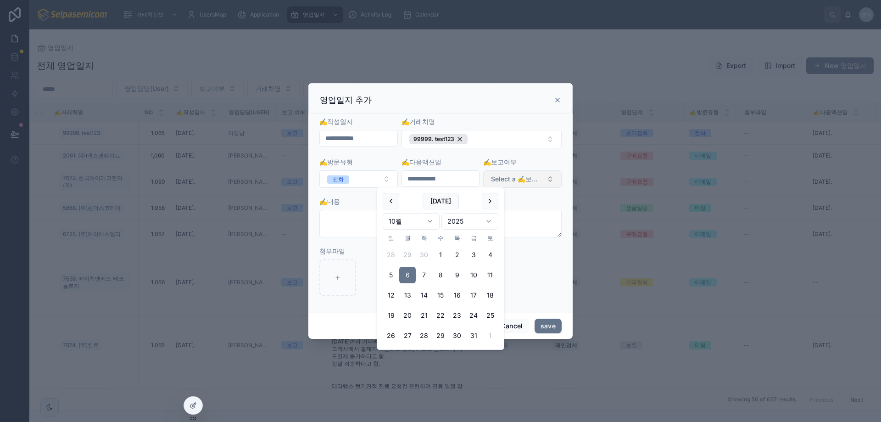
click at [518, 180] on span "Select a ✍️보고여부" at bounding box center [517, 178] width 52 height 9
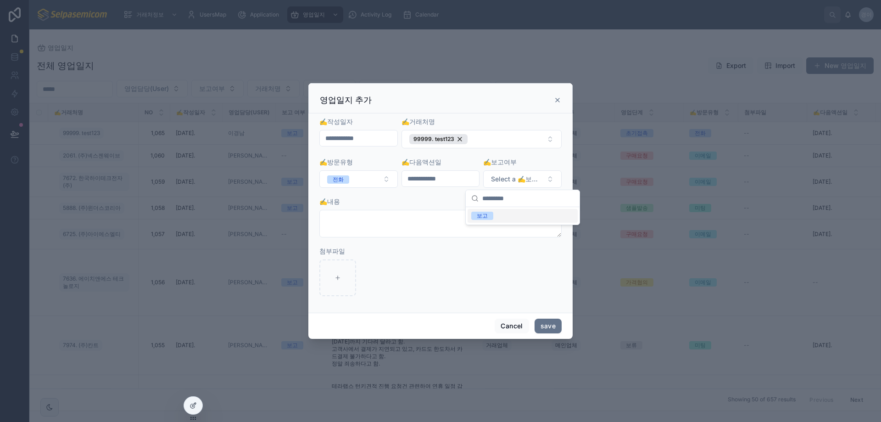
drag, startPoint x: 489, startPoint y: 217, endPoint x: 473, endPoint y: 226, distance: 18.5
click at [489, 217] on span "보고" at bounding box center [482, 215] width 22 height 8
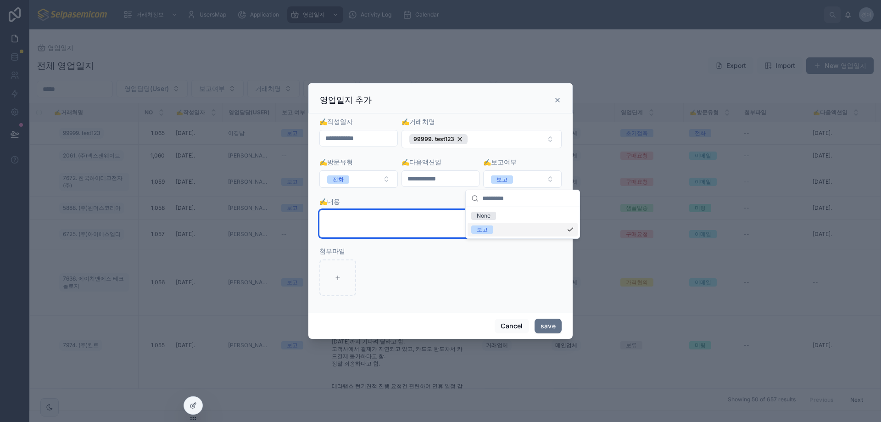
click at [463, 227] on textarea at bounding box center [440, 224] width 242 height 28
type textarea "*"
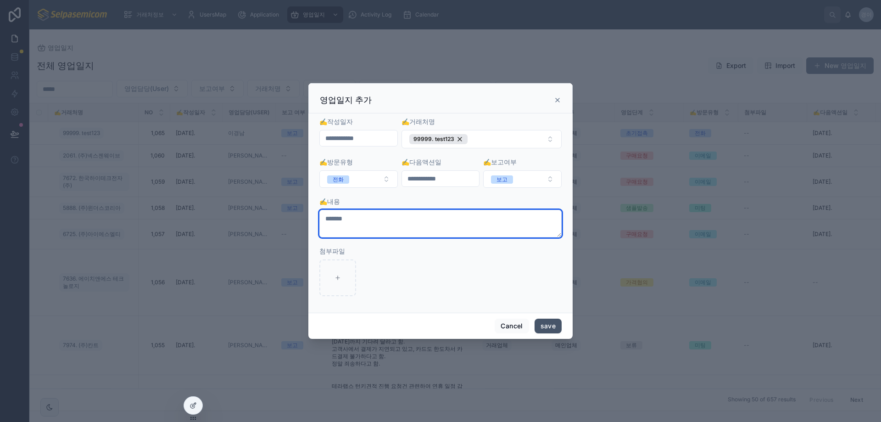
type textarea "*******"
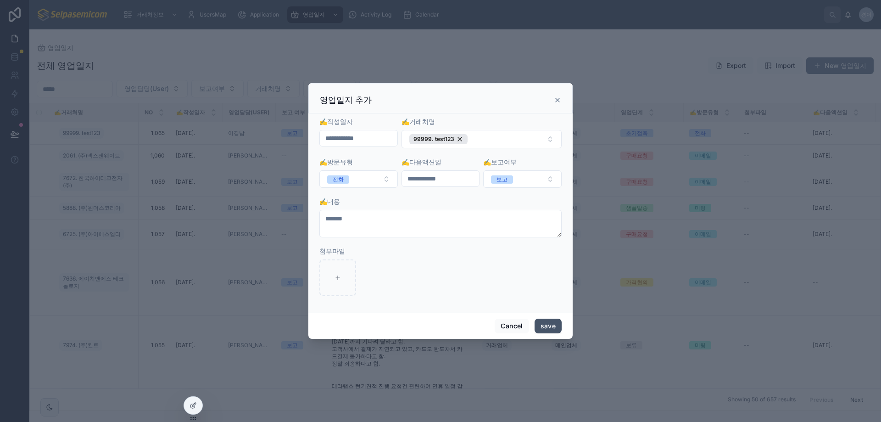
click at [548, 328] on button "save" at bounding box center [547, 325] width 27 height 15
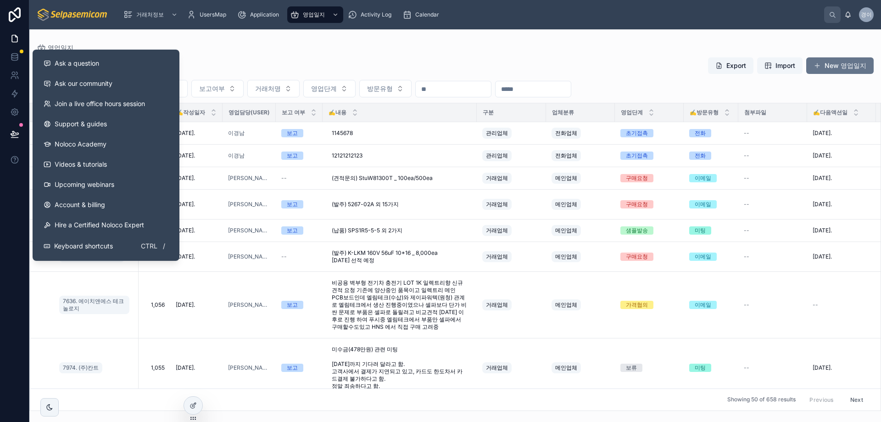
drag, startPoint x: 294, startPoint y: 35, endPoint x: 301, endPoint y: 33, distance: 7.7
click at [296, 34] on div "영업일지 전체 영업일지 Export Import New 영업일지 영업담당(User) 보고여부 거래처명 영업단계 방문유형 ✍️거래처명 NO ✍️…" at bounding box center [454, 219] width 851 height 381
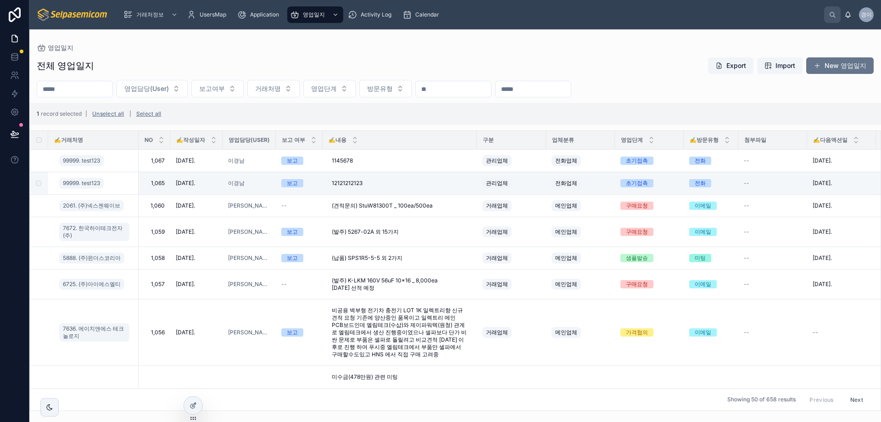
drag, startPoint x: 41, startPoint y: 151, endPoint x: 723, endPoint y: 82, distance: 685.2
click at [723, 82] on div "영업담당(User) 보고여부 거래처명 영업단계 방문유형" at bounding box center [454, 88] width 851 height 17
click at [863, 175] on span "del" at bounding box center [867, 171] width 8 height 7
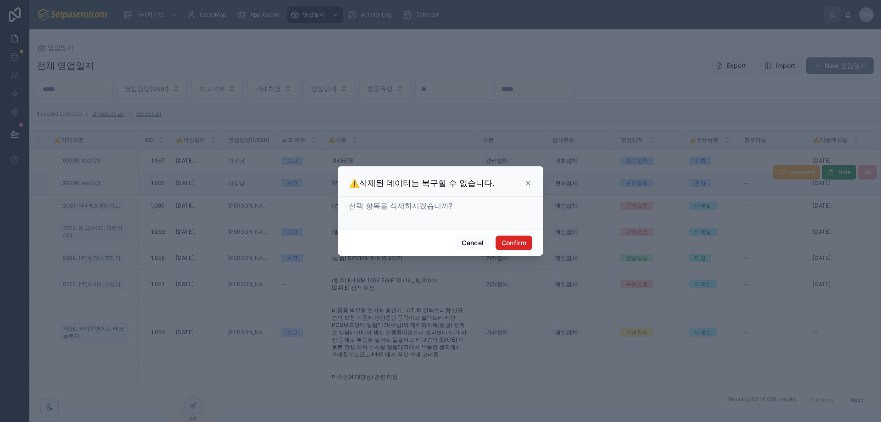
click at [517, 245] on button "Confirm" at bounding box center [513, 242] width 37 height 15
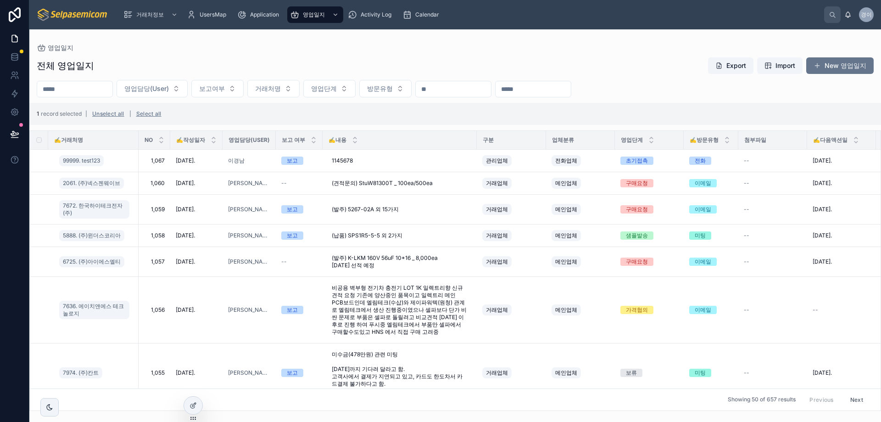
click at [391, 54] on div "전체 영업일지 Export Import New 영업일지 영업담당(User) 보고여부 거래처명 영업단계 방문유형 1 record selected…" at bounding box center [454, 230] width 851 height 359
drag, startPoint x: 324, startPoint y: 162, endPoint x: 380, endPoint y: 136, distance: 61.8
click at [382, 161] on td "1145678 1145678" at bounding box center [399, 161] width 154 height 22
click at [371, 65] on div "전체 영업일지 Export Import New 영업일지" at bounding box center [455, 65] width 837 height 17
drag, startPoint x: 434, startPoint y: 117, endPoint x: 834, endPoint y: 136, distance: 400.5
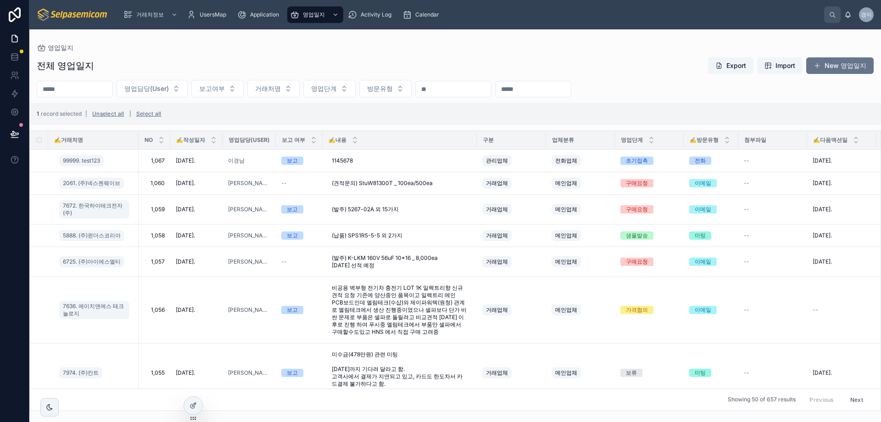
click at [435, 116] on div "1 record selected | Unselect all | Select all" at bounding box center [454, 114] width 851 height 22
